Goal: Task Accomplishment & Management: Use online tool/utility

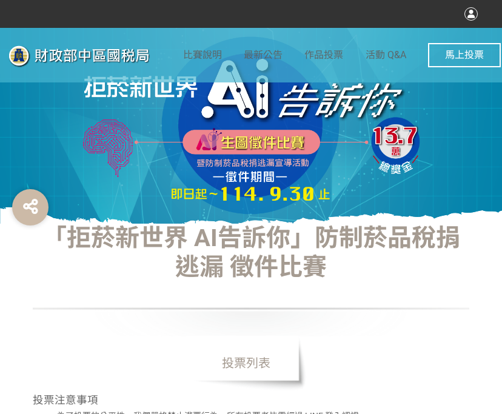
select select "vote"
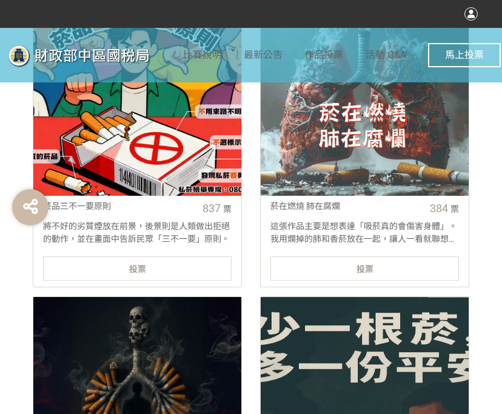
scroll to position [546, 0]
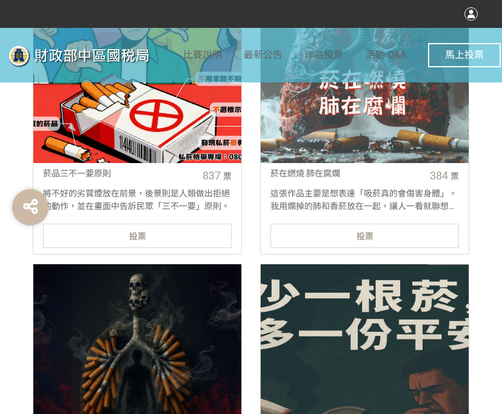
click at [159, 238] on div "投票" at bounding box center [137, 236] width 189 height 24
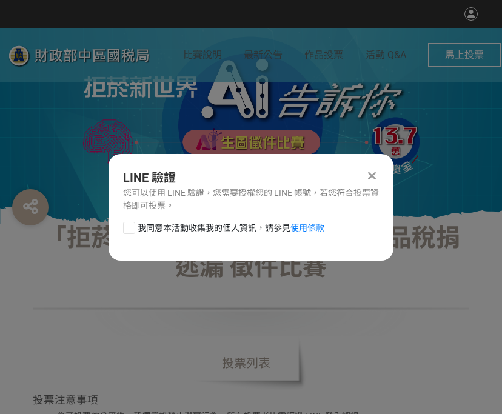
scroll to position [0, 0]
click at [133, 230] on div at bounding box center [129, 228] width 12 height 12
checkbox input "true"
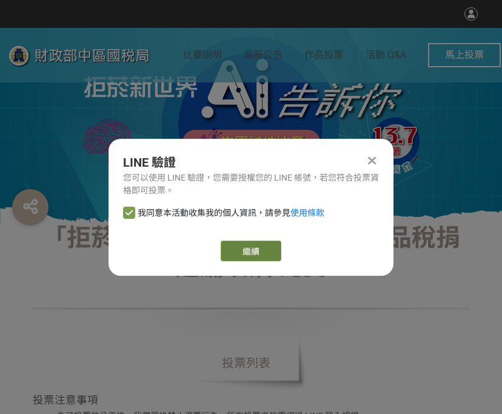
click at [257, 252] on link "繼續" at bounding box center [251, 251] width 61 height 21
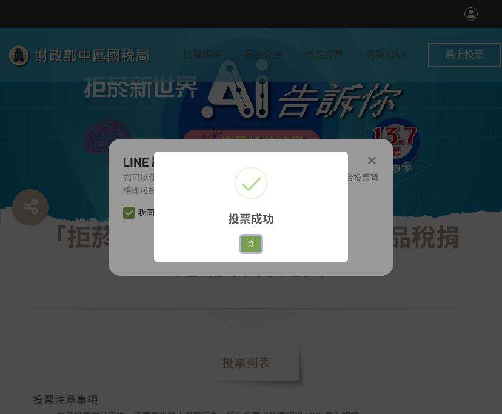
drag, startPoint x: 253, startPoint y: 239, endPoint x: 340, endPoint y: 247, distance: 87.0
click at [253, 239] on button "好" at bounding box center [250, 244] width 19 height 17
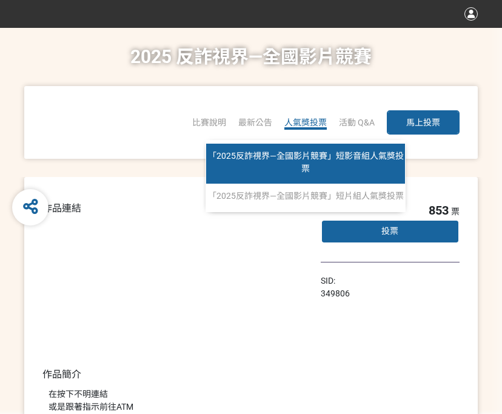
click at [321, 156] on span "「2025反詐視界—全國影片競賽」短影音組人氣獎投票" at bounding box center [306, 162] width 196 height 22
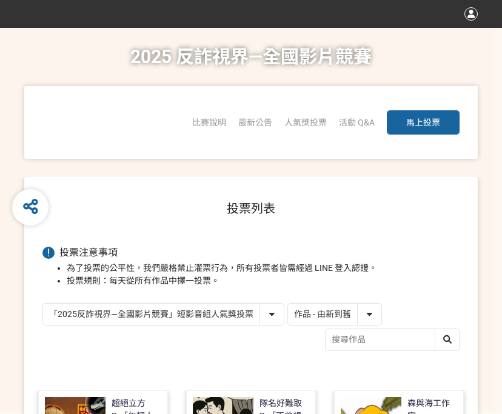
drag, startPoint x: 358, startPoint y: 310, endPoint x: 355, endPoint y: 324, distance: 14.3
click at [360, 310] on select "作品 - 由新到舊 作品 - 由舊到新 票數 - 由多到少 票數 - 由少到多" at bounding box center [334, 314] width 93 height 21
select select "vote"
click at [288, 304] on select "作品 - 由新到舊 作品 - 由舊到新 票數 - 由多到少 票數 - 由少到多" at bounding box center [334, 314] width 93 height 21
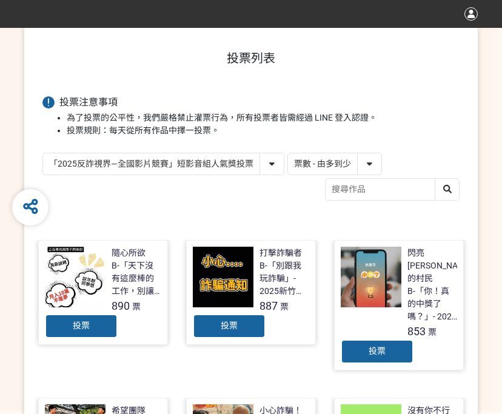
scroll to position [243, 0]
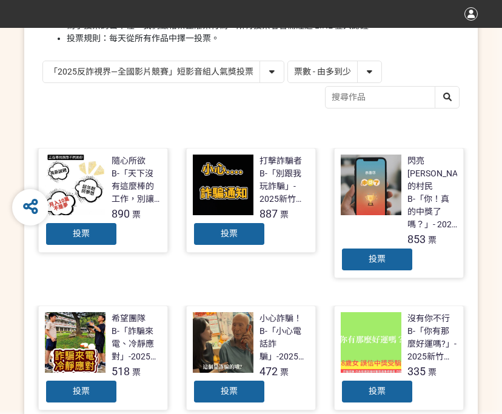
click at [90, 226] on div "投票" at bounding box center [81, 234] width 73 height 24
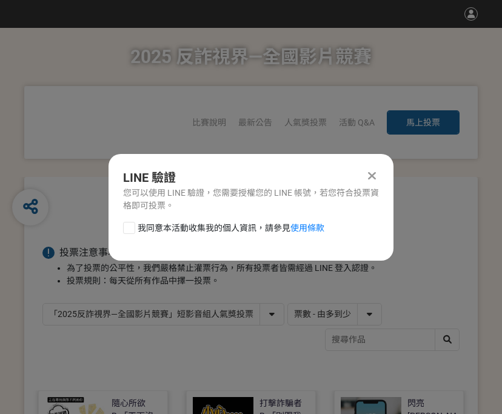
scroll to position [0, 0]
click at [127, 228] on div at bounding box center [129, 228] width 12 height 12
checkbox input "true"
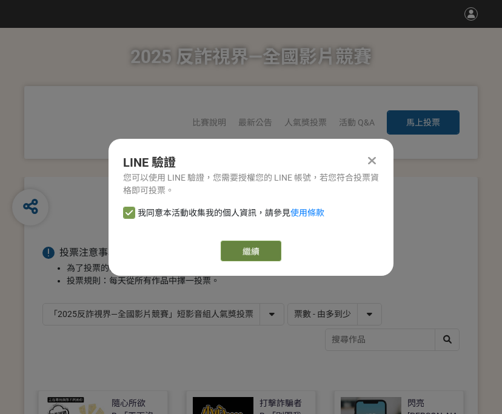
click at [247, 249] on link "繼續" at bounding box center [251, 251] width 61 height 21
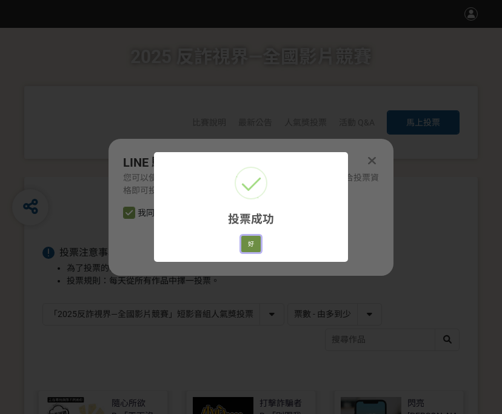
click at [255, 244] on button "好" at bounding box center [250, 244] width 19 height 17
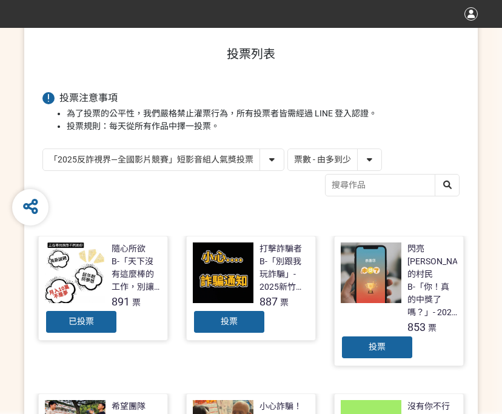
scroll to position [173, 0]
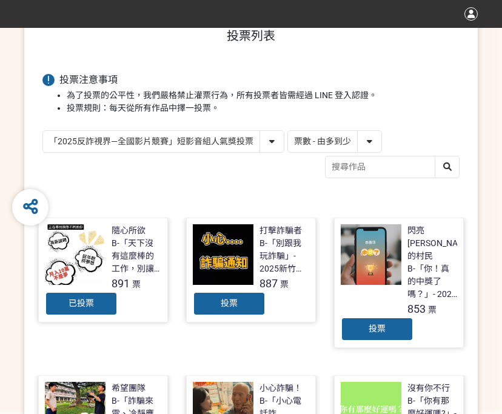
click at [229, 141] on select "「2025反詐視界—全國影片競賽」短影音組人氣獎投票 「2025反詐視界—全國影片競賽」短片組人氣獎投票" at bounding box center [163, 141] width 241 height 21
select select "13146"
click at [43, 131] on select "「2025反詐視界—全國影片競賽」短影音組人氣獎投票 「2025反詐視界—全國影片競賽」短片組人氣獎投票" at bounding box center [163, 141] width 241 height 21
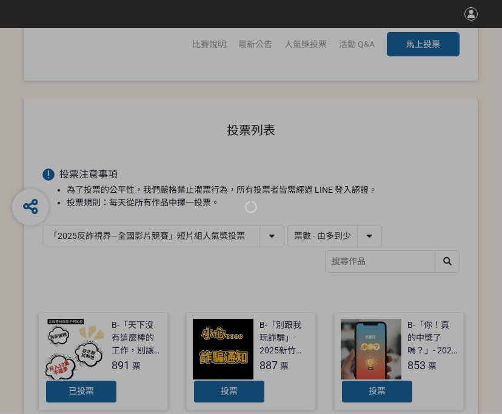
click at [236, 172] on div at bounding box center [251, 207] width 502 height 414
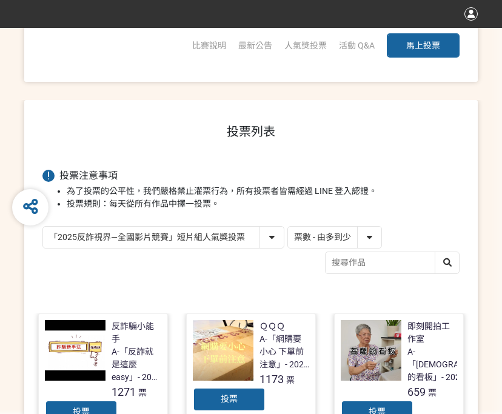
scroll to position [243, 0]
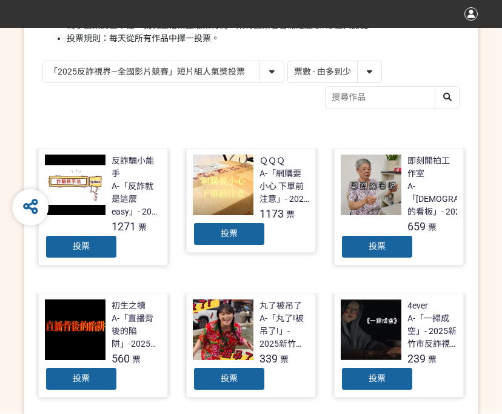
click at [96, 244] on div "投票" at bounding box center [81, 247] width 73 height 24
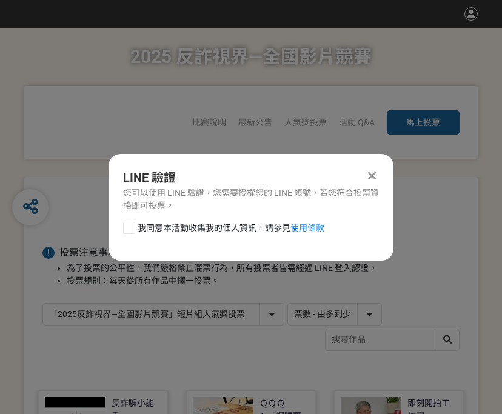
click at [129, 227] on div at bounding box center [129, 228] width 12 height 12
checkbox input "true"
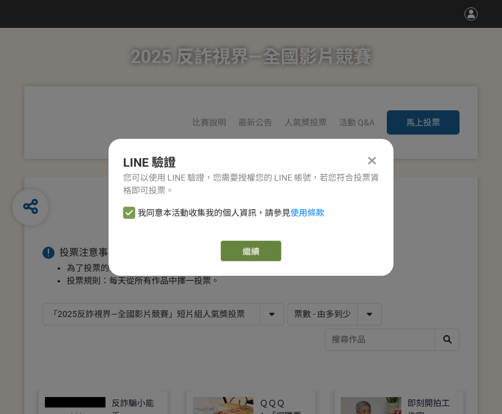
click at [262, 247] on link "繼續" at bounding box center [251, 251] width 61 height 21
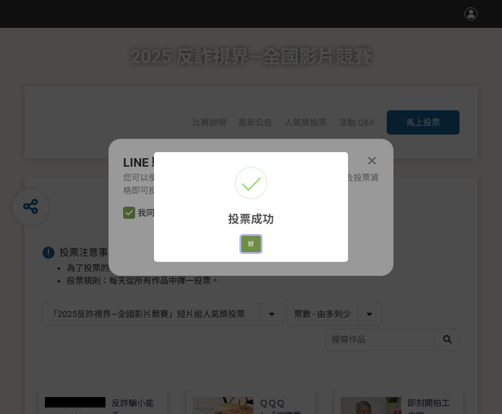
click at [253, 244] on button "好" at bounding box center [250, 244] width 19 height 17
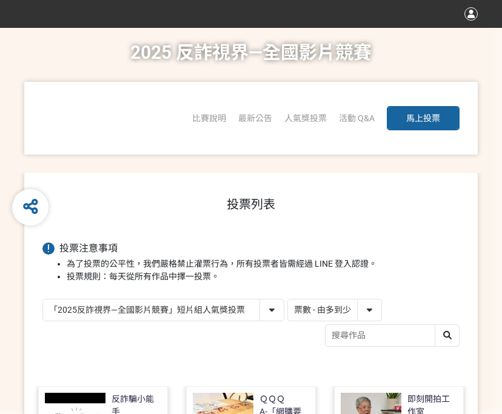
scroll to position [173, 0]
